Goal: Information Seeking & Learning: Find specific fact

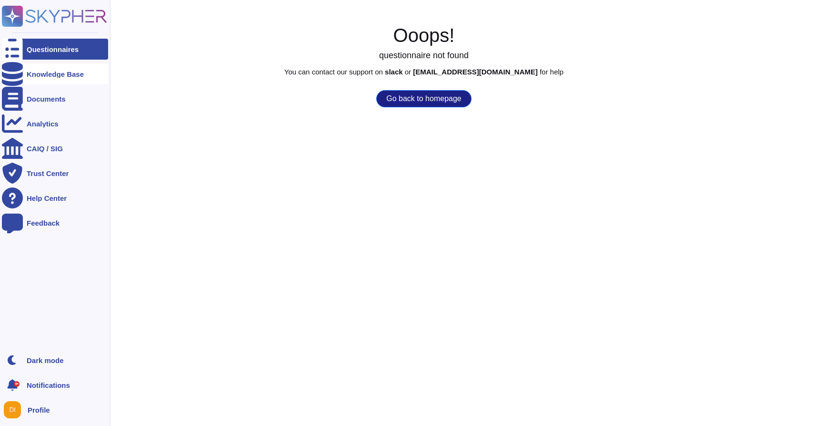
click at [59, 73] on div "Knowledge Base" at bounding box center [55, 74] width 57 height 7
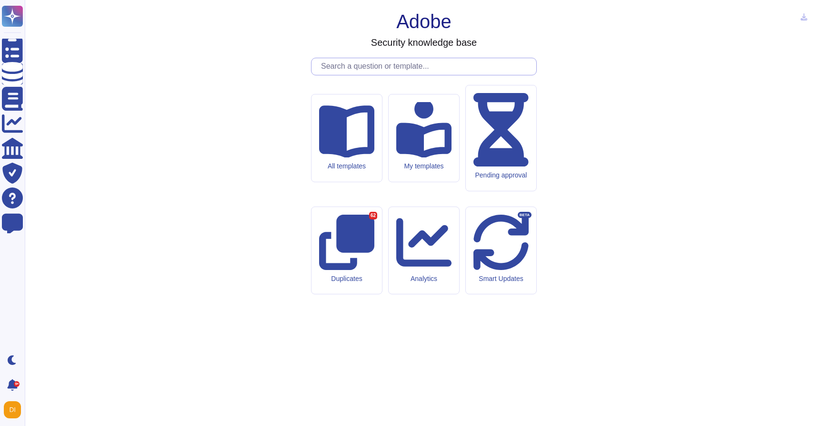
click at [418, 75] on input "text" at bounding box center [426, 66] width 220 height 17
click at [422, 75] on input "text" at bounding box center [426, 66] width 220 height 17
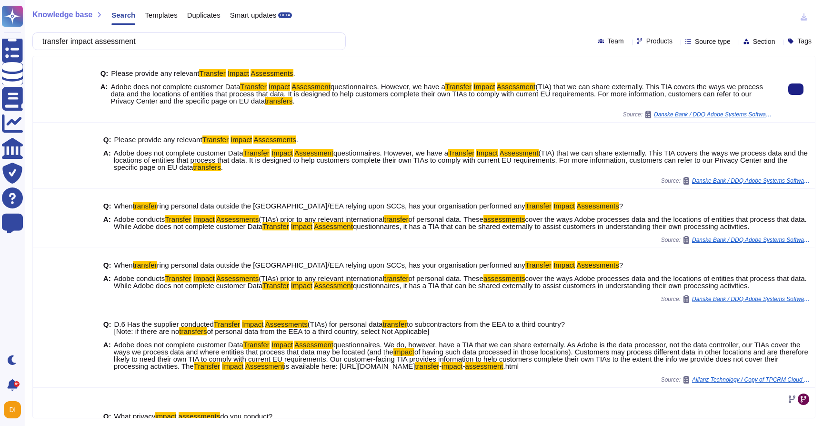
click at [312, 92] on span "(TIA) that we can share externally. This TIA covers the ways we process data an…" at bounding box center [437, 93] width 653 height 22
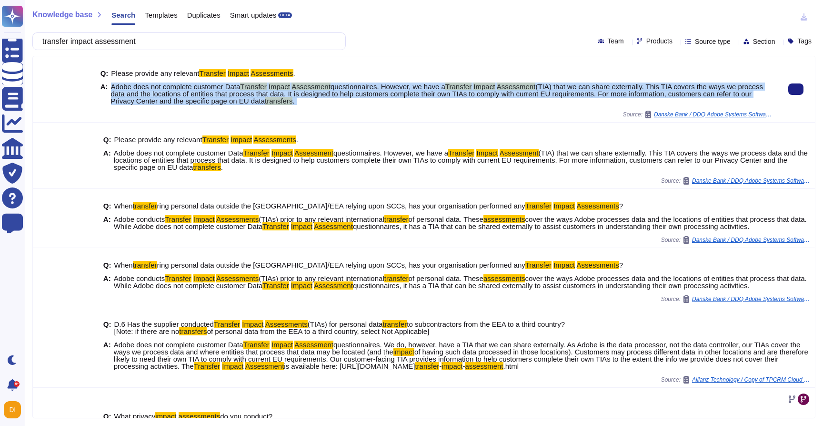
click at [312, 92] on span "(TIA) that we can share externally. This TIA covers the ways we process data an…" at bounding box center [437, 93] width 653 height 22
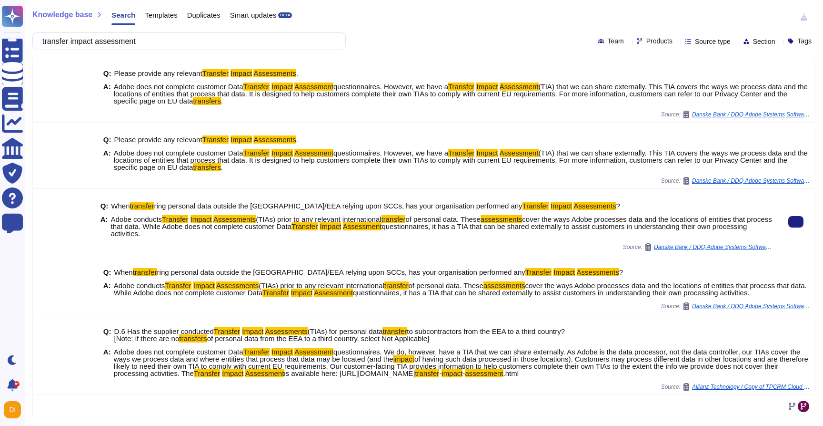
click at [266, 222] on span "cover the ways Adobe processes data and the locations of entities that process …" at bounding box center [441, 222] width 661 height 15
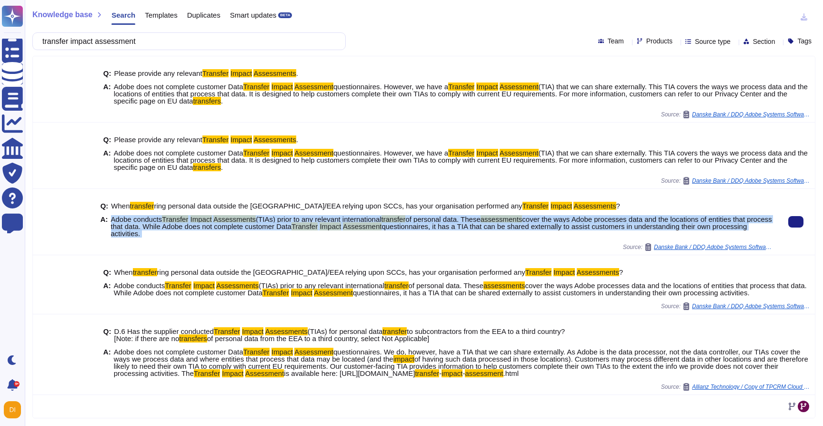
click at [266, 222] on span "cover the ways Adobe processes data and the locations of entities that process …" at bounding box center [441, 222] width 661 height 15
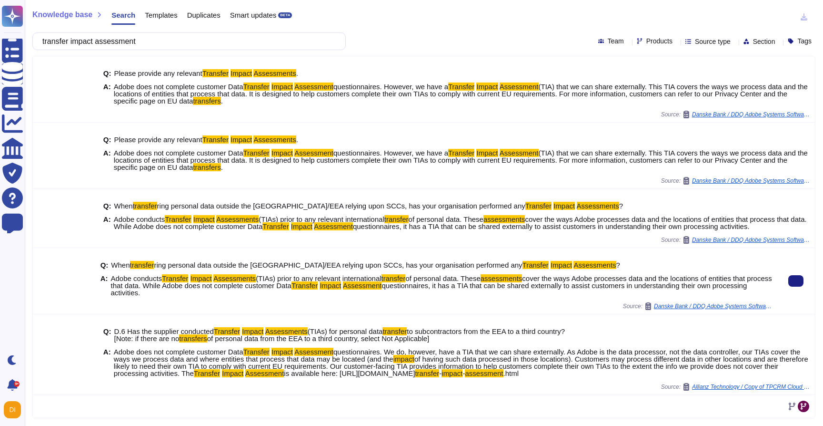
click at [477, 279] on span "of personal data. These" at bounding box center [442, 278] width 75 height 8
click at [220, 279] on mark "Assessments" at bounding box center [234, 278] width 42 height 8
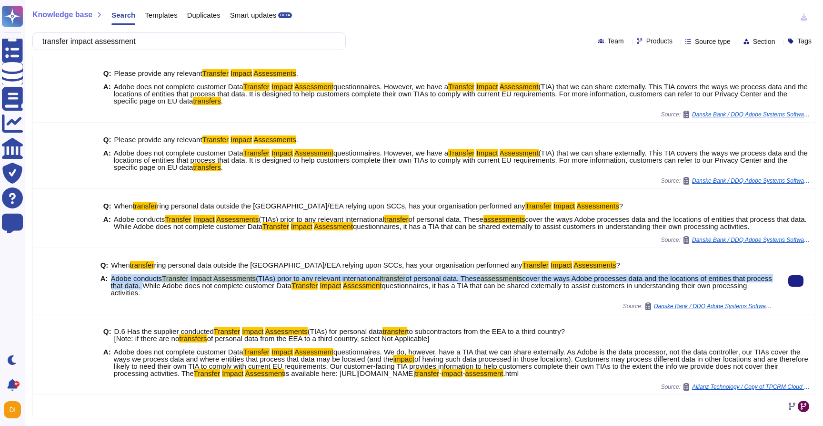
drag, startPoint x: 184, startPoint y: 285, endPoint x: 112, endPoint y: 278, distance: 72.3
click at [112, 278] on span "Adobe conducts Transfer Impact Assessments (TIAs) prior to any relevant interna…" at bounding box center [442, 284] width 662 height 21
copy span "Adobe conducts Transfer Impact Assessments (TIAs) prior to any relevant interna…"
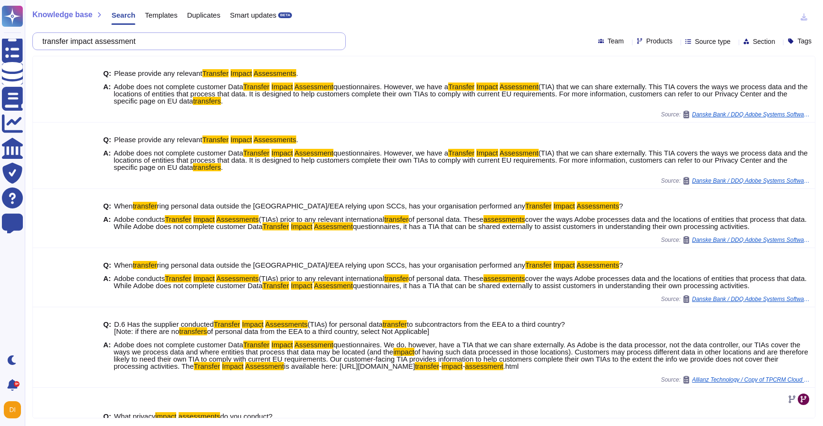
click at [202, 41] on input "transfer impact assessment" at bounding box center [187, 41] width 298 height 17
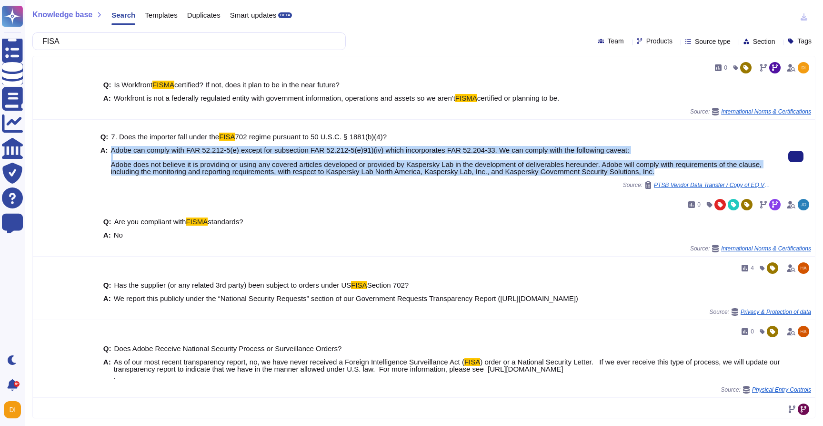
drag, startPoint x: 110, startPoint y: 148, endPoint x: 301, endPoint y: 176, distance: 193.1
click at [301, 176] on div "Q: 7. Does the importer fall under the FISA 702 regime pursuant to 50 U.S.C. § …" at bounding box center [437, 154] width 673 height 54
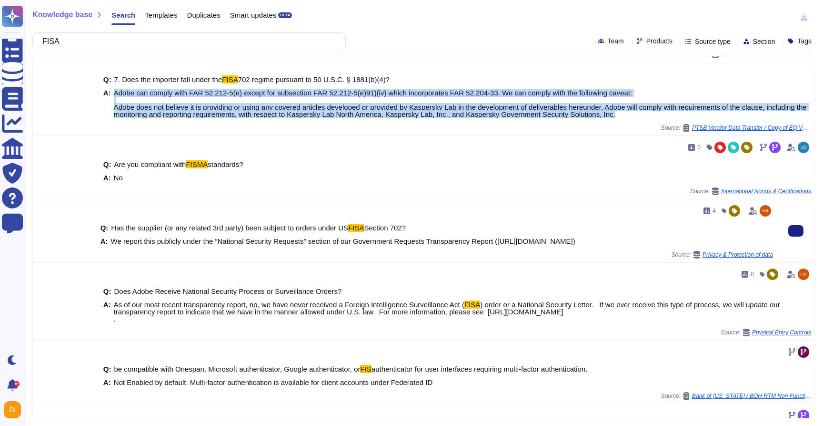
scroll to position [60, 0]
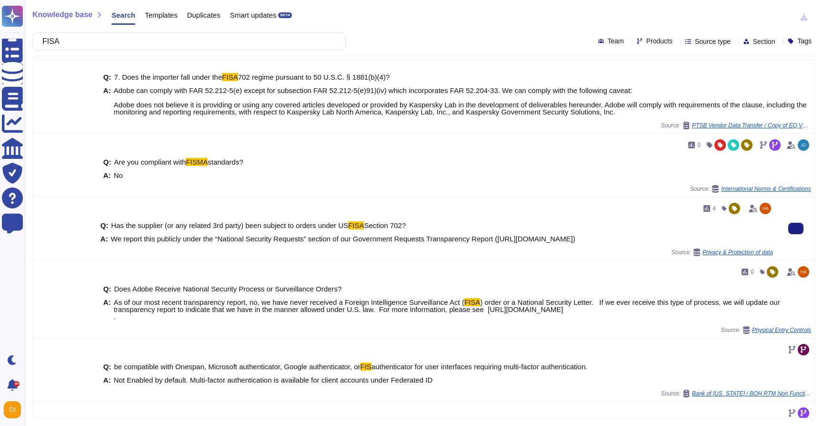
click at [270, 237] on span "We report this publicly under the “National Security Requests” section of our G…" at bounding box center [343, 238] width 465 height 8
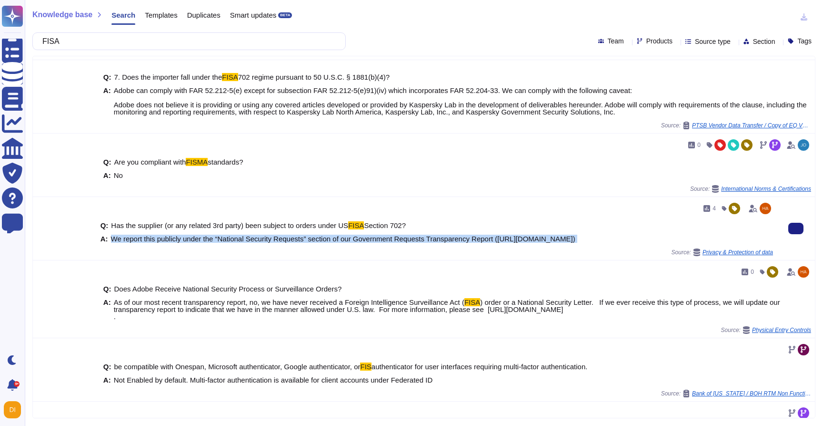
click at [270, 237] on span "We report this publicly under the “National Security Requests” section of our G…" at bounding box center [343, 238] width 465 height 8
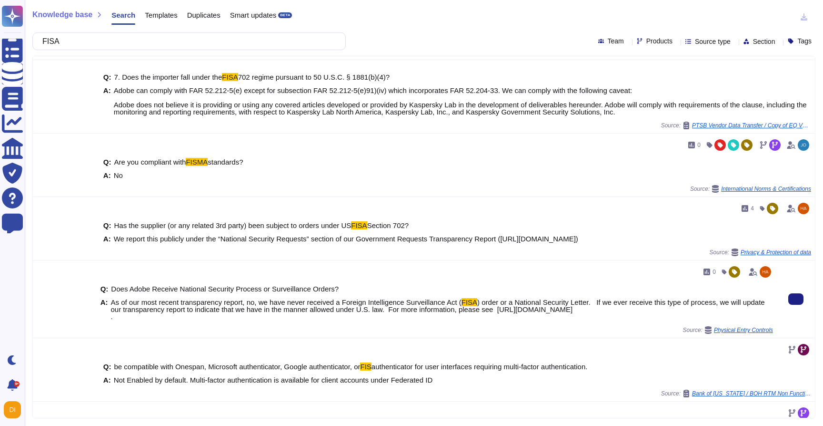
click at [496, 306] on span ") order or a National Security Letter. If we ever receive this type of process,…" at bounding box center [438, 309] width 654 height 22
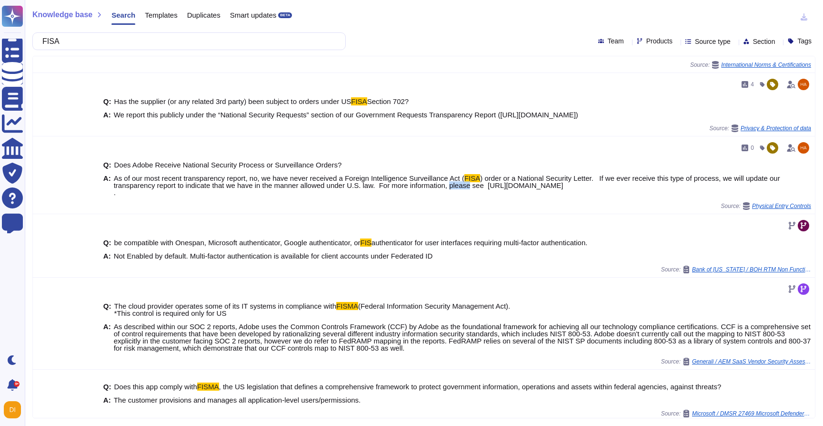
scroll to position [170, 0]
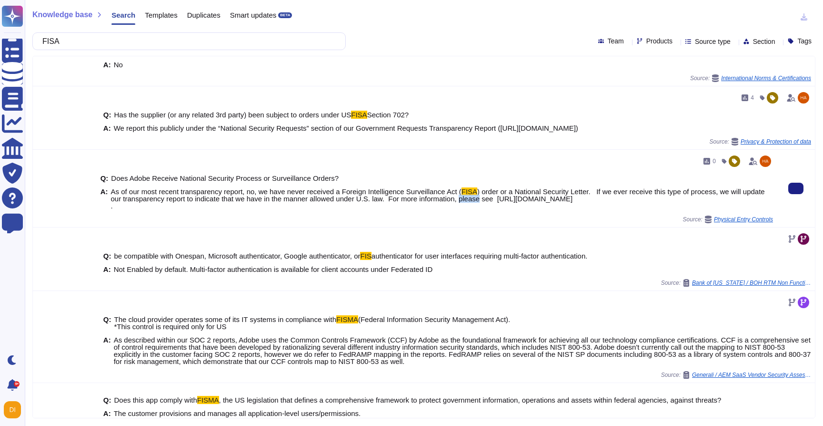
copy span "As of our most recent transparency report, no, we have never received a Foreign…"
click at [187, 43] on input "FISA" at bounding box center [187, 41] width 298 height 17
paste input "law enforcement authorities"
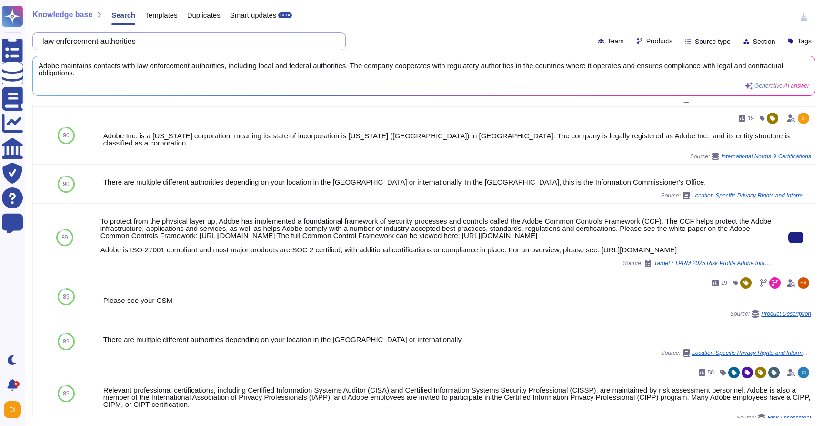
scroll to position [85, 0]
click at [394, 228] on div "To protect from the physical layer up, Adobe has implemented a foundational fra…" at bounding box center [437, 235] width 673 height 36
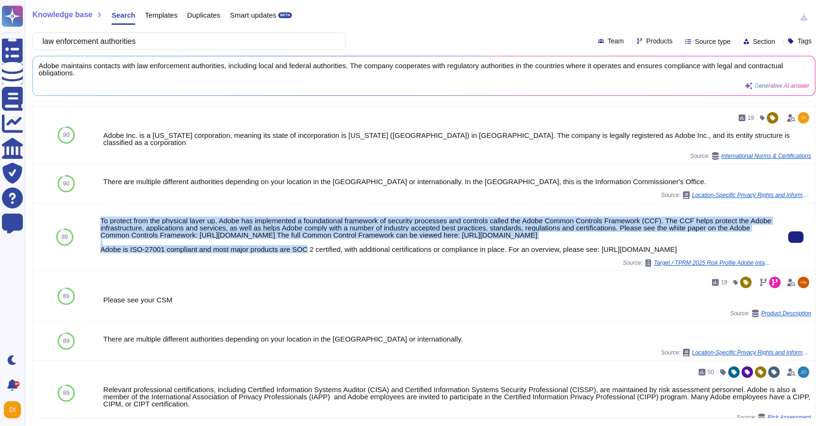
click at [394, 228] on div "To protect from the physical layer up, Adobe has implemented a foundational fra…" at bounding box center [437, 235] width 673 height 36
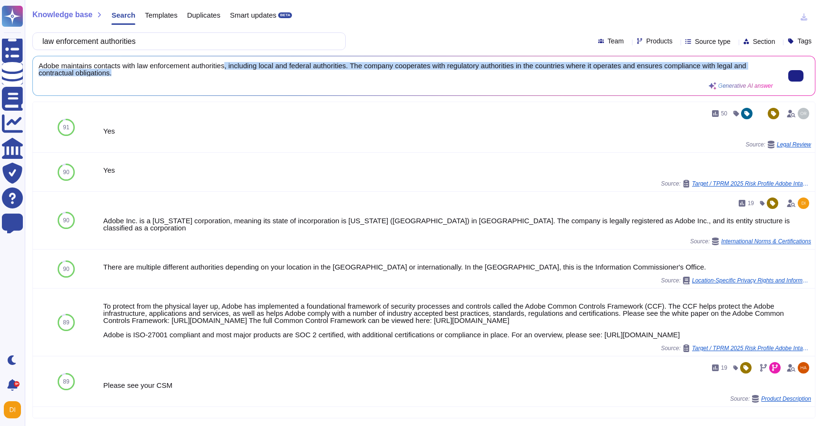
scroll to position [0, 0]
drag, startPoint x: 230, startPoint y: 64, endPoint x: 244, endPoint y: 84, distance: 24.6
click at [244, 84] on div "Adobe maintains contacts with law enforcement authorities, including local and …" at bounding box center [406, 76] width 735 height 28
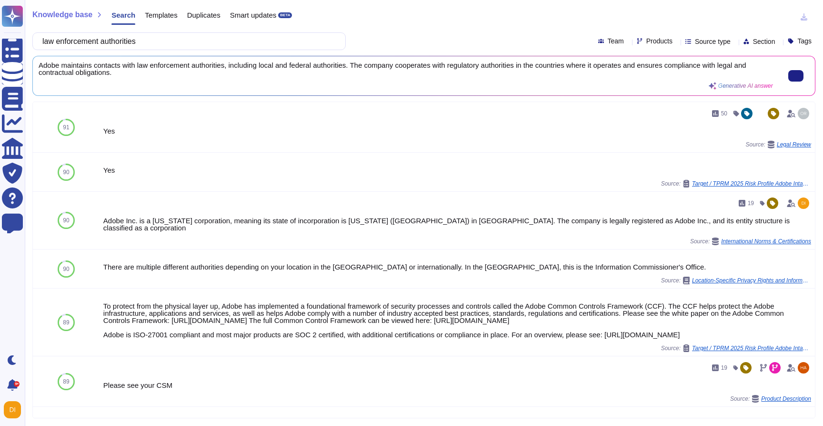
click at [398, 67] on span "Adobe maintains contacts with law enforcement authorities, including local and …" at bounding box center [406, 69] width 735 height 14
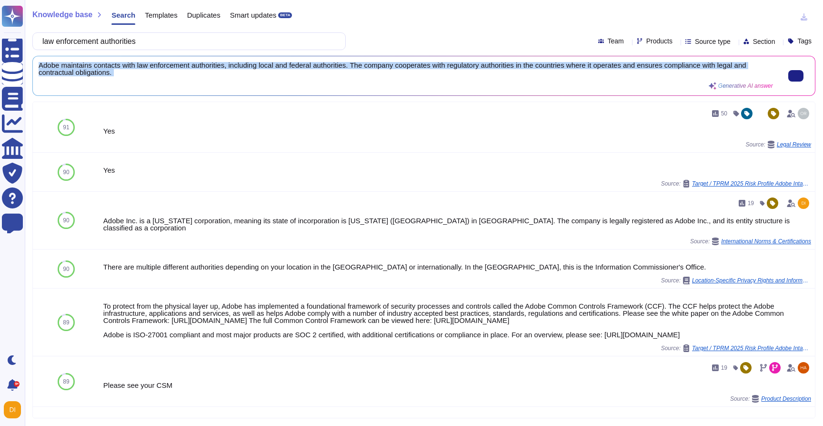
click at [398, 67] on span "Adobe maintains contacts with law enforcement authorities, including local and …" at bounding box center [406, 69] width 735 height 14
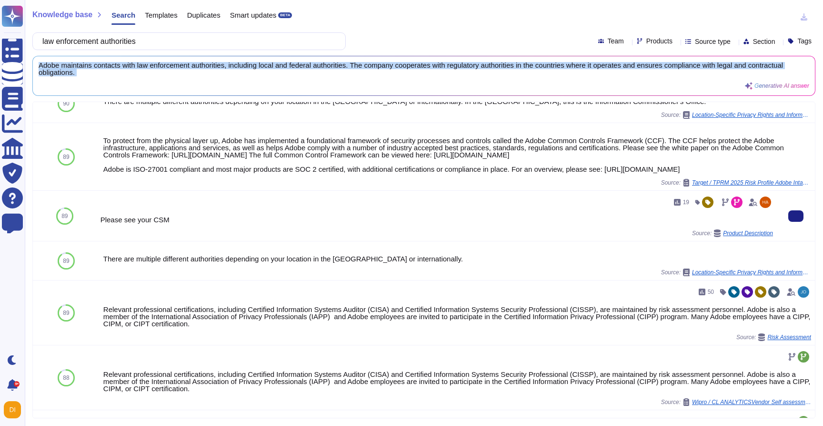
scroll to position [0, 0]
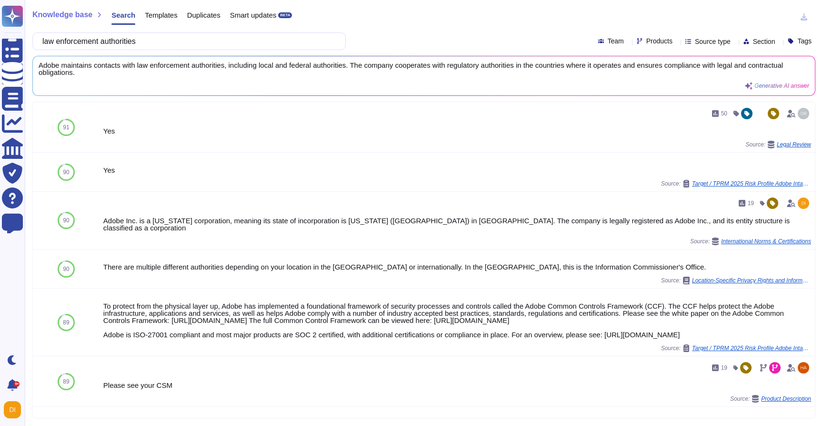
click at [157, 50] on div "Knowledge base Search Templates Duplicates Smart updates BETA law enforcement a…" at bounding box center [424, 213] width 799 height 426
click at [143, 45] on input "law enforcement authorities" at bounding box center [187, 41] width 298 height 17
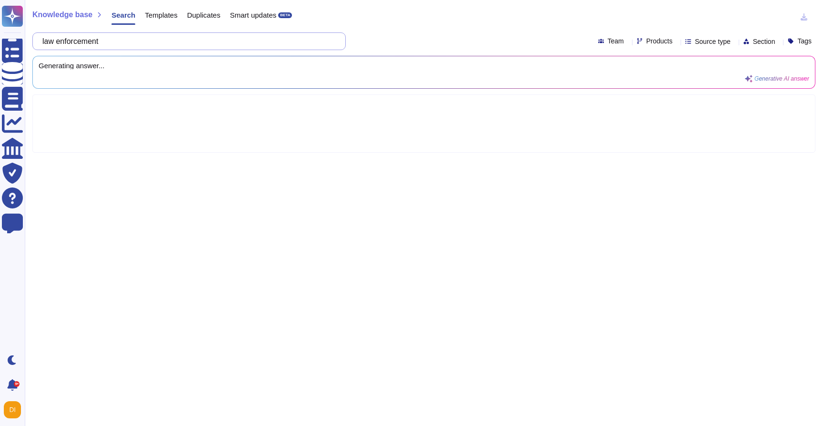
type input "law enforcement"
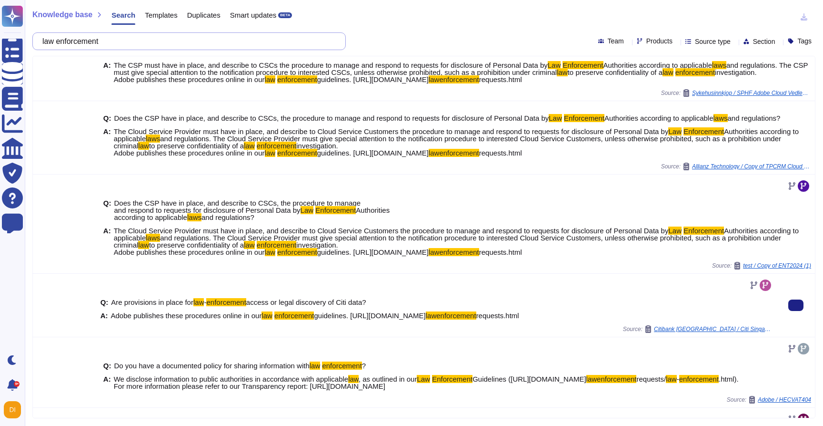
scroll to position [43, 0]
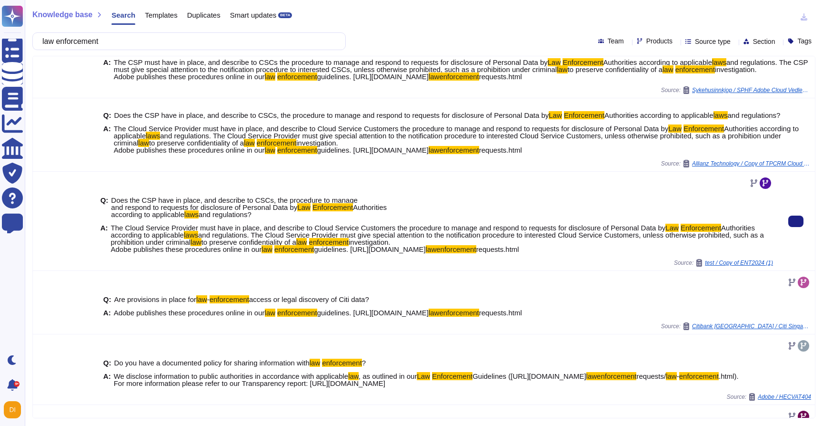
click at [248, 253] on span "investigation. Adobe publishes these procedures online in our" at bounding box center [251, 245] width 280 height 15
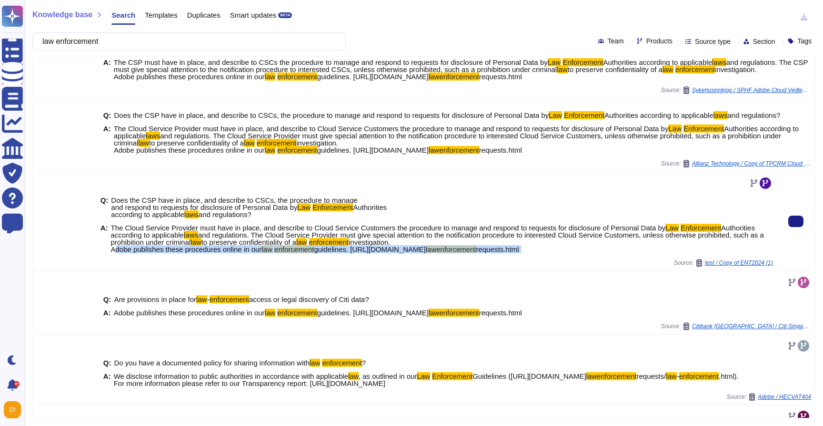
click at [248, 253] on span "investigation. Adobe publishes these procedures online in our" at bounding box center [251, 245] width 280 height 15
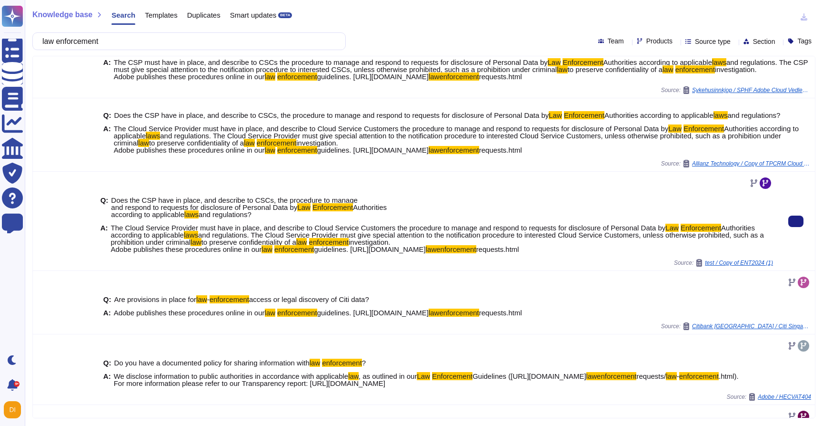
click at [365, 234] on div "Q: Does the CSP have in place, and describe to CSCs, the procedure to manage an…" at bounding box center [437, 225] width 673 height 68
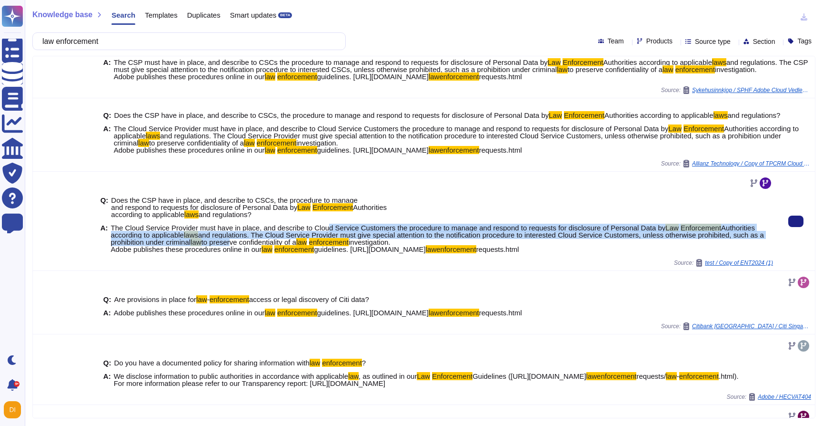
drag, startPoint x: 335, startPoint y: 241, endPoint x: 305, endPoint y: 252, distance: 31.8
click at [305, 252] on span "The Cloud Service Provider must have in place, and describe to Cloud Service Cu…" at bounding box center [442, 238] width 662 height 29
click at [296, 246] on span "to preserve confidentiality of a" at bounding box center [249, 242] width 95 height 8
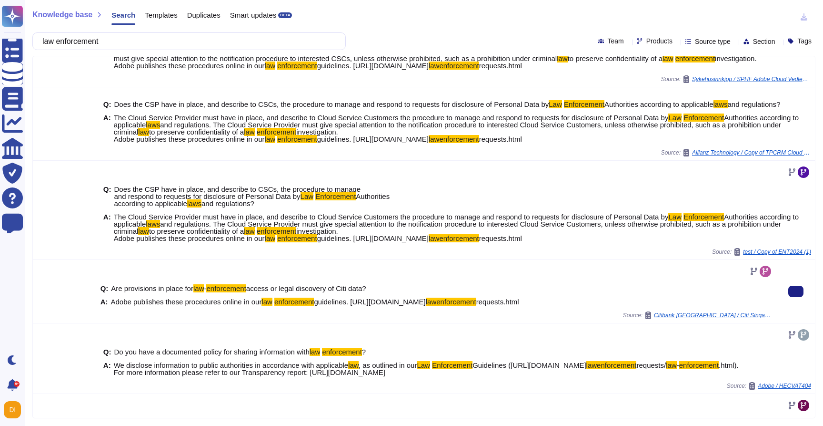
scroll to position [55, 0]
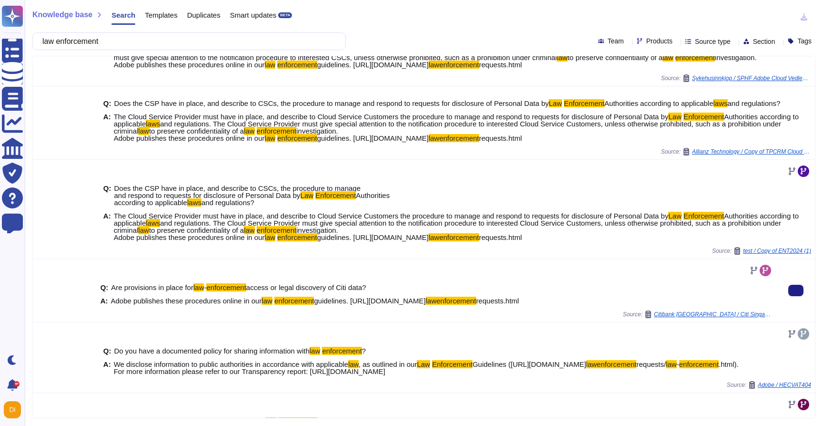
click at [345, 304] on span "guidelines. [URL][DOMAIN_NAME]" at bounding box center [369, 300] width 111 height 8
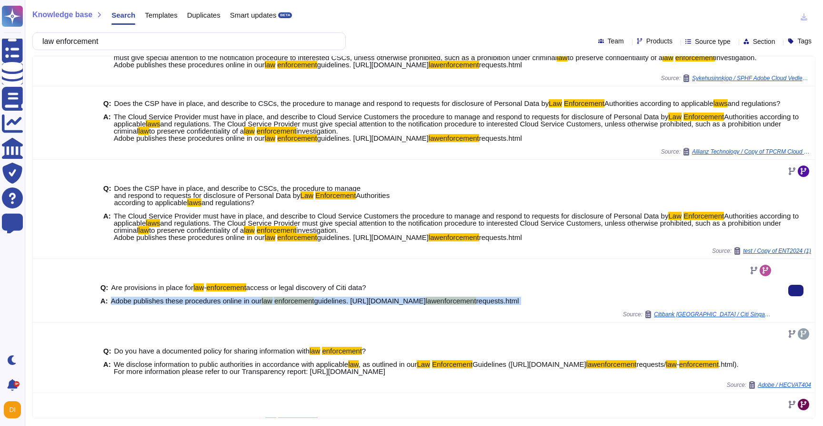
click at [345, 304] on span "guidelines. [URL][DOMAIN_NAME]" at bounding box center [369, 300] width 111 height 8
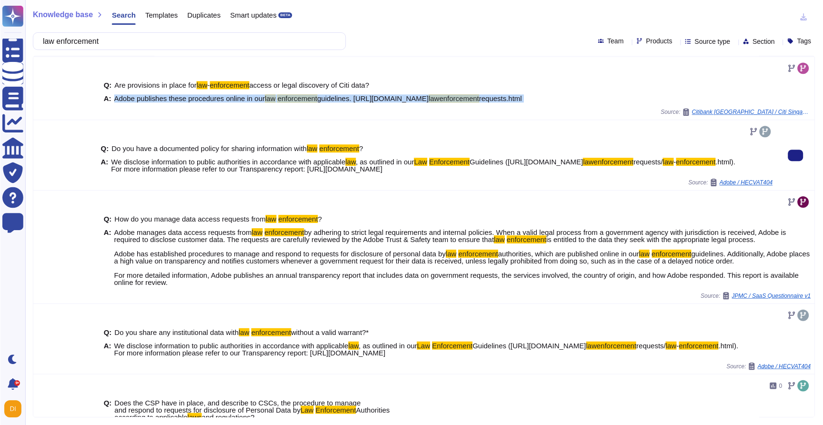
scroll to position [257, 0]
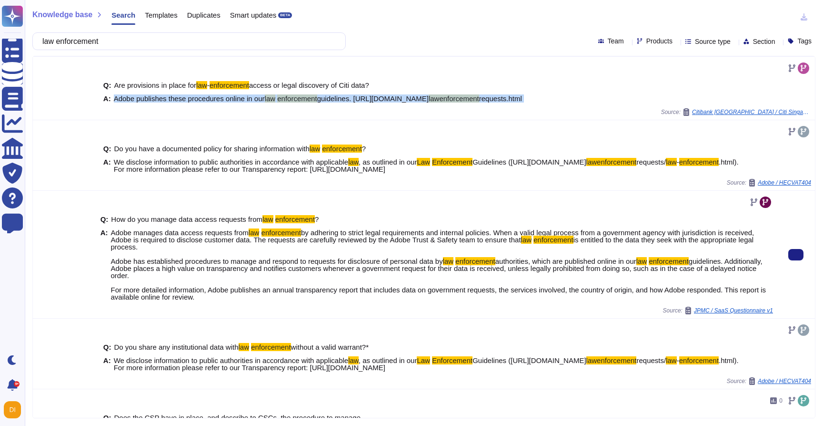
drag, startPoint x: 113, startPoint y: 246, endPoint x: 238, endPoint y: 316, distance: 143.8
click at [238, 306] on div "Q: How do you manage data access requests from law enforcement ? A: Adobe manag…" at bounding box center [437, 258] width 673 height 97
copy span "Adobe manages data access requests from law enforcement by adhering to strict l…"
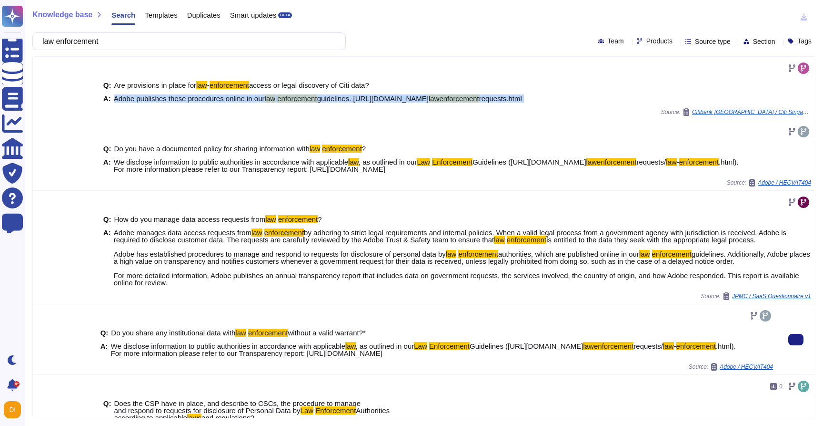
drag, startPoint x: 314, startPoint y: 375, endPoint x: 495, endPoint y: 375, distance: 181.5
click at [495, 356] on span "We disclose information to public authorities in accordance with applicable law…" at bounding box center [423, 349] width 625 height 14
copy span "[URL][DOMAIN_NAME]"
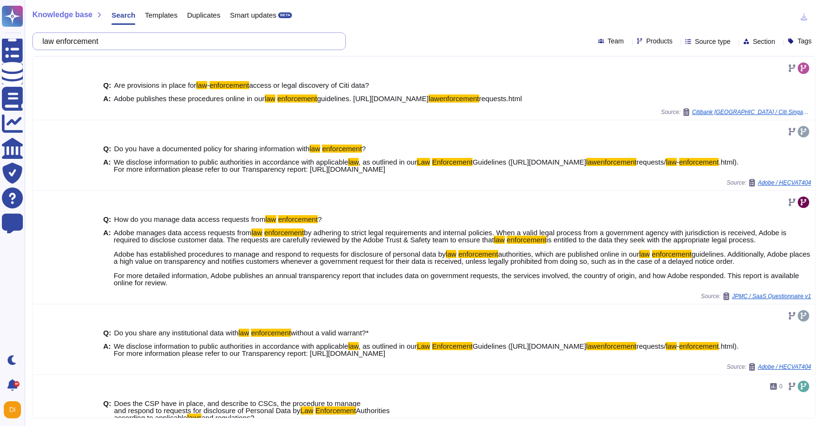
click at [220, 37] on input "law enforcement" at bounding box center [187, 41] width 298 height 17
